Goal: Information Seeking & Learning: Learn about a topic

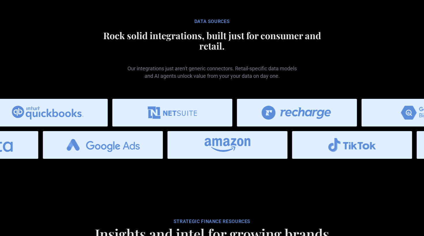
scroll to position [2936, 0]
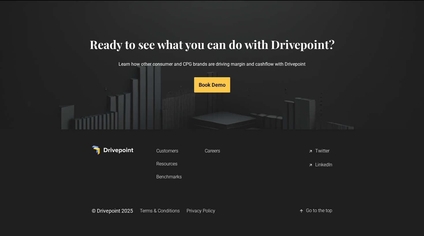
click at [162, 161] on link "Resources" at bounding box center [168, 163] width 25 height 11
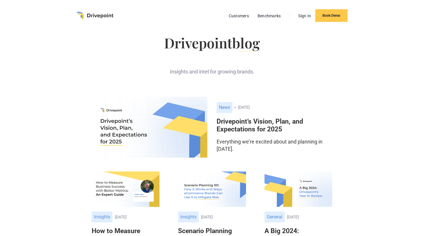
click at [97, 12] on img "home" at bounding box center [94, 16] width 37 height 8
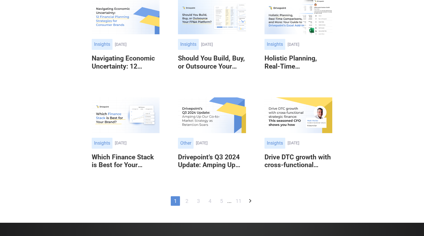
scroll to position [273, 0]
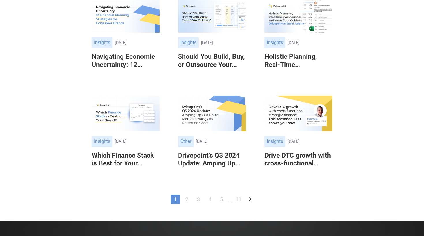
click at [236, 200] on link "11" at bounding box center [239, 200] width 12 height 10
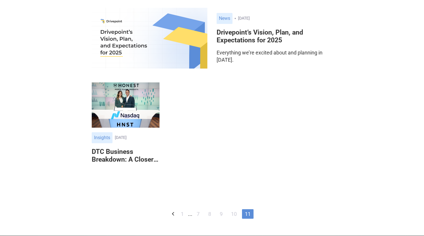
scroll to position [88, 0]
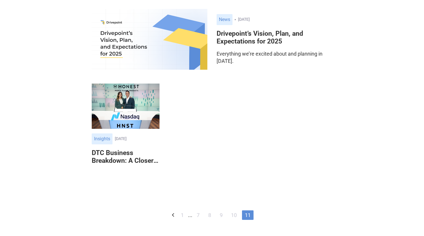
click at [183, 214] on link "1" at bounding box center [182, 215] width 9 height 10
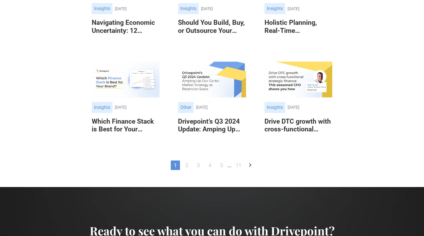
scroll to position [353, 0]
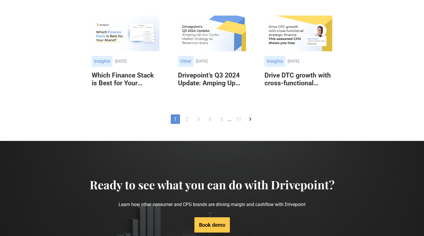
click at [186, 117] on link "2" at bounding box center [186, 119] width 9 height 10
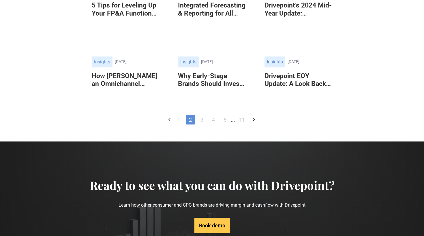
scroll to position [282, 0]
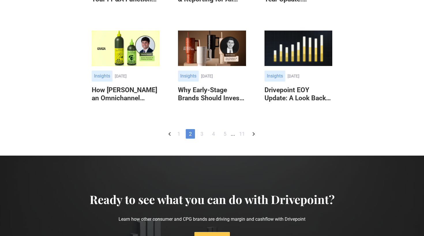
click at [133, 66] on img at bounding box center [126, 49] width 68 height 36
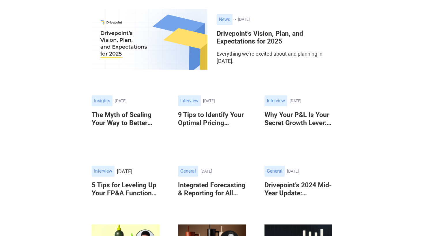
scroll to position [0, 0]
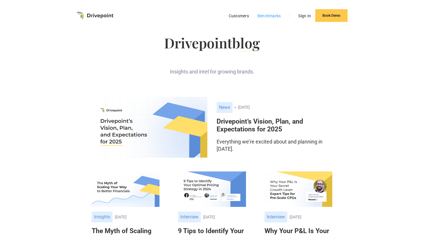
click at [276, 15] on link "Benchmarks" at bounding box center [268, 15] width 29 height 7
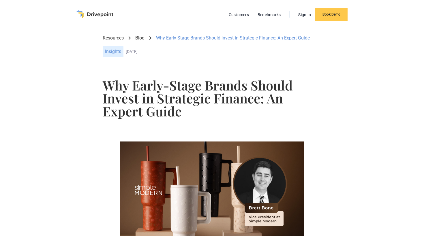
scroll to position [2, 0]
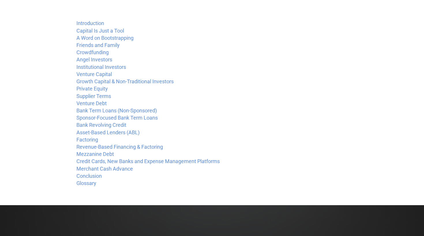
scroll to position [243, 0]
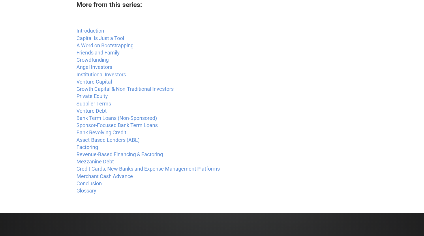
click at [101, 30] on link "Introduction" at bounding box center [90, 31] width 28 height 6
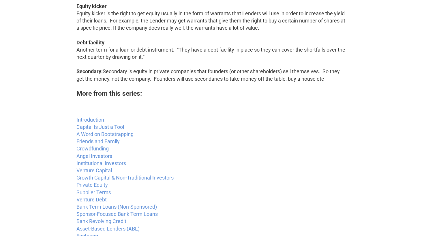
scroll to position [990, 0]
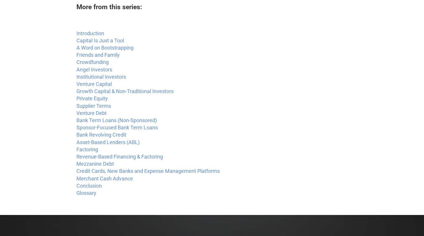
click at [91, 33] on link "Introduction" at bounding box center [90, 33] width 28 height 6
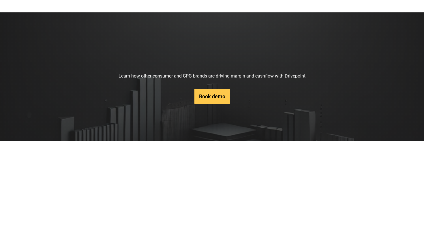
scroll to position [600, 0]
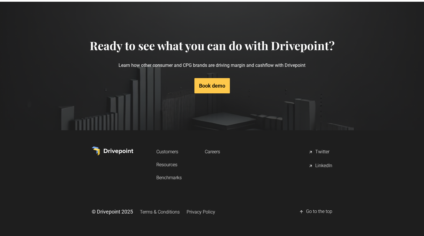
click at [169, 175] on link "Benchmarks" at bounding box center [168, 177] width 25 height 11
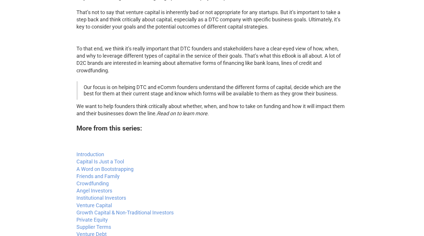
scroll to position [0, 0]
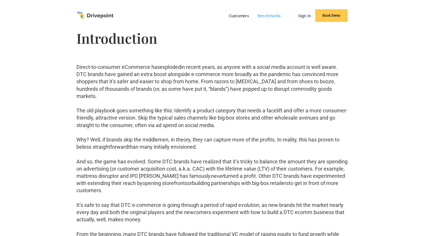
click at [264, 16] on link "Benchmarks" at bounding box center [268, 15] width 29 height 7
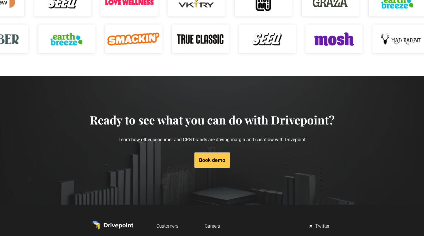
scroll to position [700, 0]
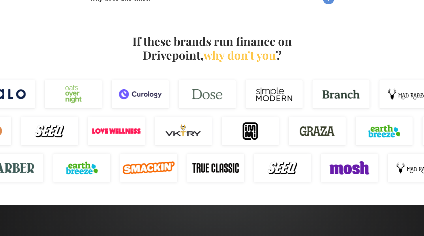
click at [141, 100] on img at bounding box center [140, 94] width 58 height 29
drag, startPoint x: 131, startPoint y: 116, endPoint x: 128, endPoint y: 124, distance: 7.9
click at [130, 117] on div at bounding box center [284, 131] width 424 height 37
click at [127, 139] on img at bounding box center [117, 130] width 58 height 29
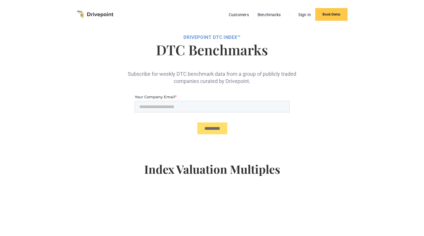
scroll to position [0, 0]
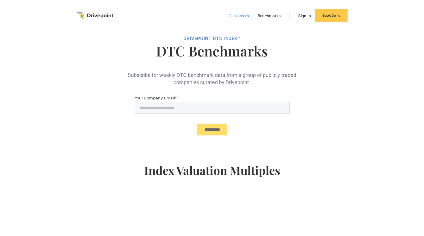
click at [246, 14] on link "Customers" at bounding box center [239, 15] width 26 height 7
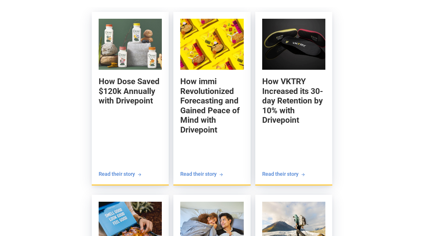
scroll to position [640, 0]
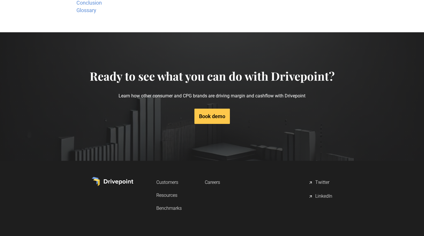
scroll to position [390, 0]
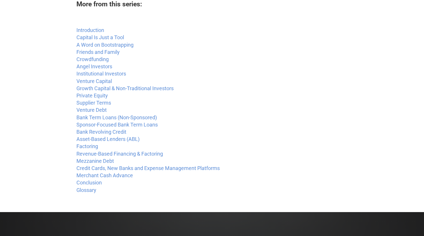
click at [103, 65] on link "Angel Investors" at bounding box center [94, 66] width 36 height 6
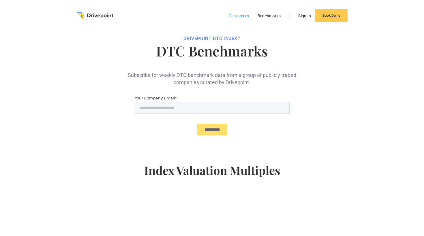
click at [236, 14] on link "Customers" at bounding box center [239, 15] width 26 height 7
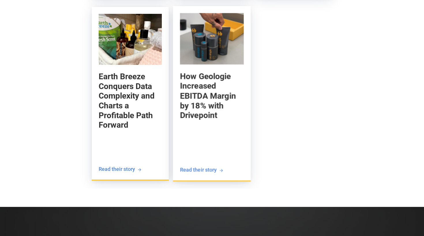
scroll to position [979, 0]
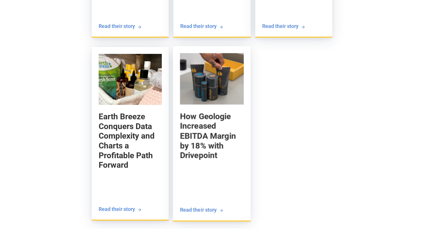
click at [212, 91] on img at bounding box center [212, 79] width 64 height 52
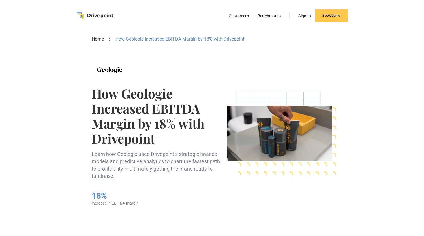
click at [99, 37] on link "Home" at bounding box center [98, 39] width 12 height 6
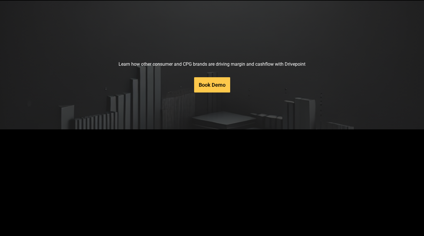
scroll to position [2936, 0]
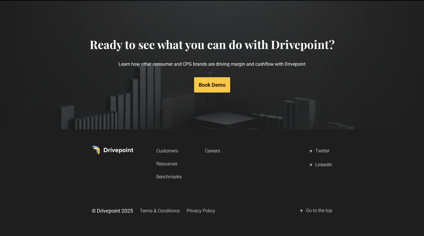
click at [167, 166] on link "Resources" at bounding box center [168, 163] width 25 height 11
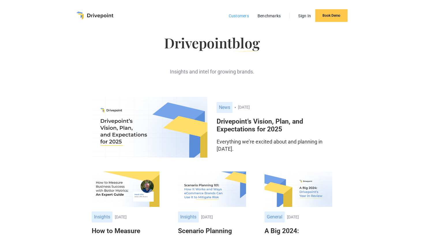
click at [236, 18] on link "Customers" at bounding box center [239, 15] width 26 height 7
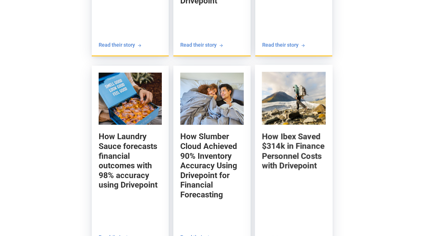
scroll to position [769, 0]
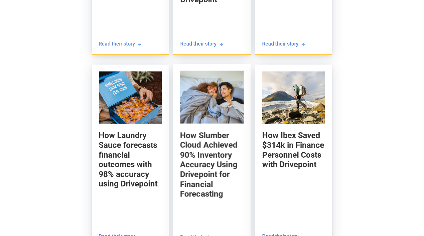
click at [216, 150] on h5 "How Slumber Cloud Achieved 90% Inventory Accuracy Using Drivepoint for Financia…" at bounding box center [212, 165] width 64 height 69
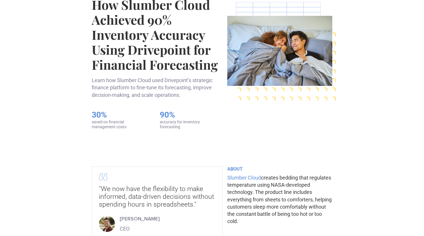
scroll to position [88, 0]
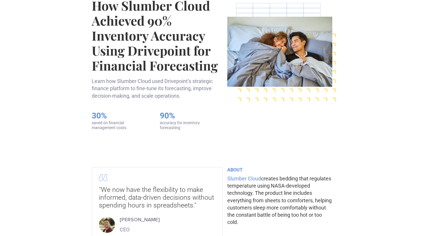
click at [156, 184] on div ""We now have the flexibility to make informed, data-driven decisions without sp…" at bounding box center [157, 191] width 116 height 35
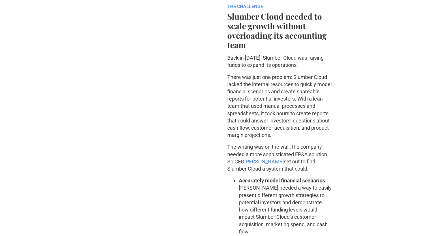
scroll to position [393, 0]
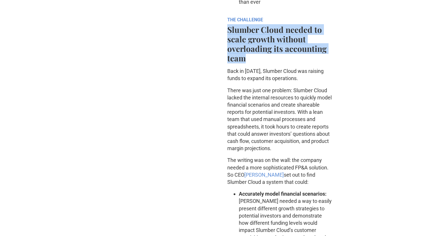
drag, startPoint x: 227, startPoint y: 27, endPoint x: 246, endPoint y: 57, distance: 35.2
click at [246, 56] on h4 "Slumber Cloud needed to scale growth without overloading its accounting team" at bounding box center [279, 44] width 105 height 38
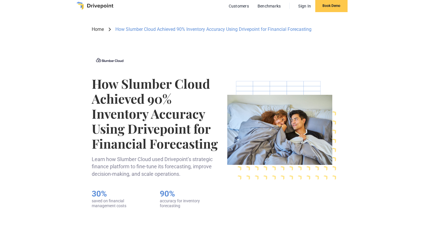
scroll to position [0, 0]
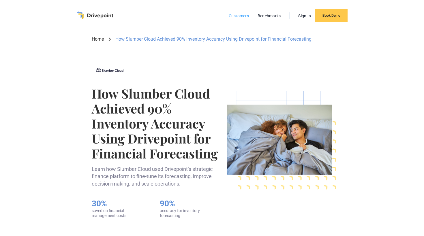
click at [231, 15] on link "Customers" at bounding box center [239, 15] width 26 height 7
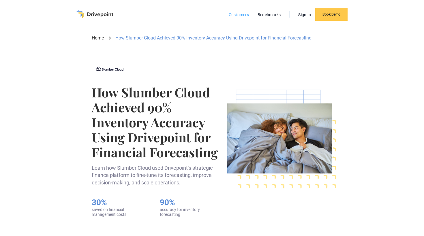
click at [231, 15] on link "Customers" at bounding box center [239, 14] width 26 height 7
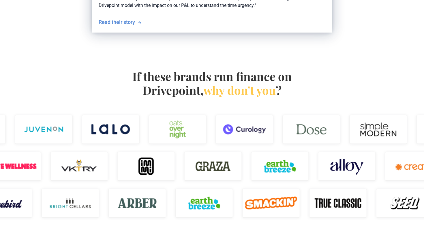
scroll to position [326, 0]
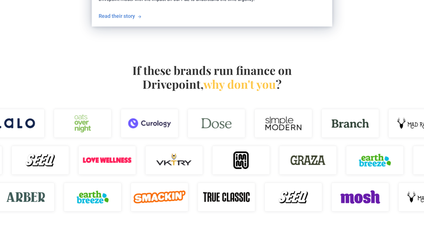
click at [162, 121] on img at bounding box center [149, 123] width 58 height 29
click at [227, 87] on span "why don't you" at bounding box center [239, 83] width 72 height 15
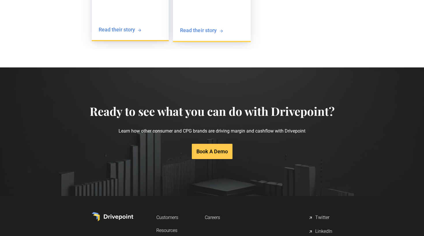
scroll to position [1225, 0]
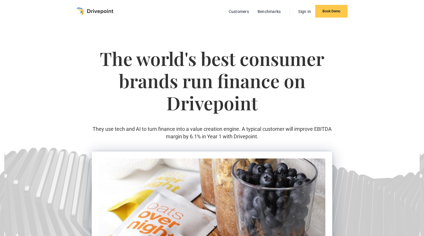
scroll to position [194, 0]
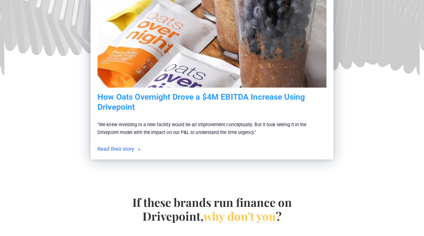
click at [185, 92] on h5 "How Oats Overnight Drove a $4M EBITDA Increase Using Drivepoint" at bounding box center [211, 102] width 229 height 20
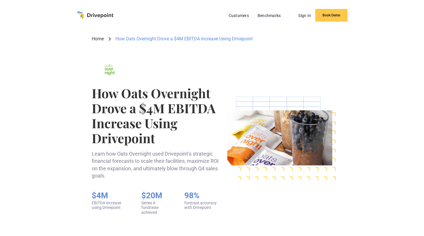
click at [97, 38] on link "Home" at bounding box center [98, 39] width 12 height 6
